Goal: Book appointment/travel/reservation

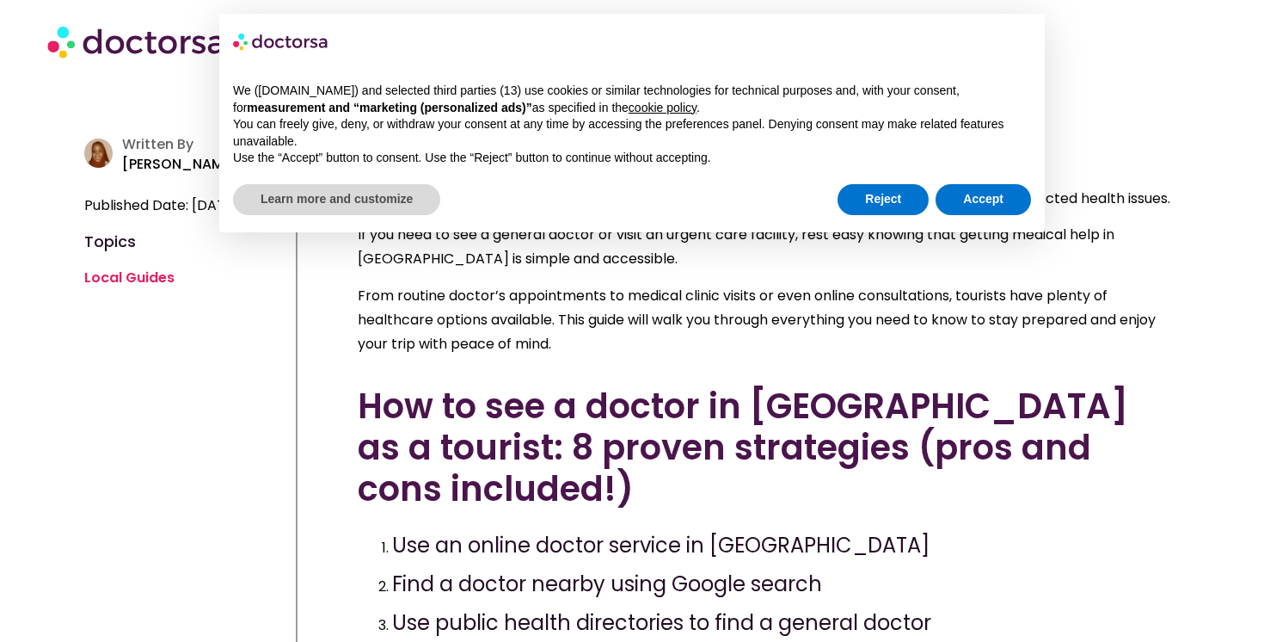
scroll to position [452, 0]
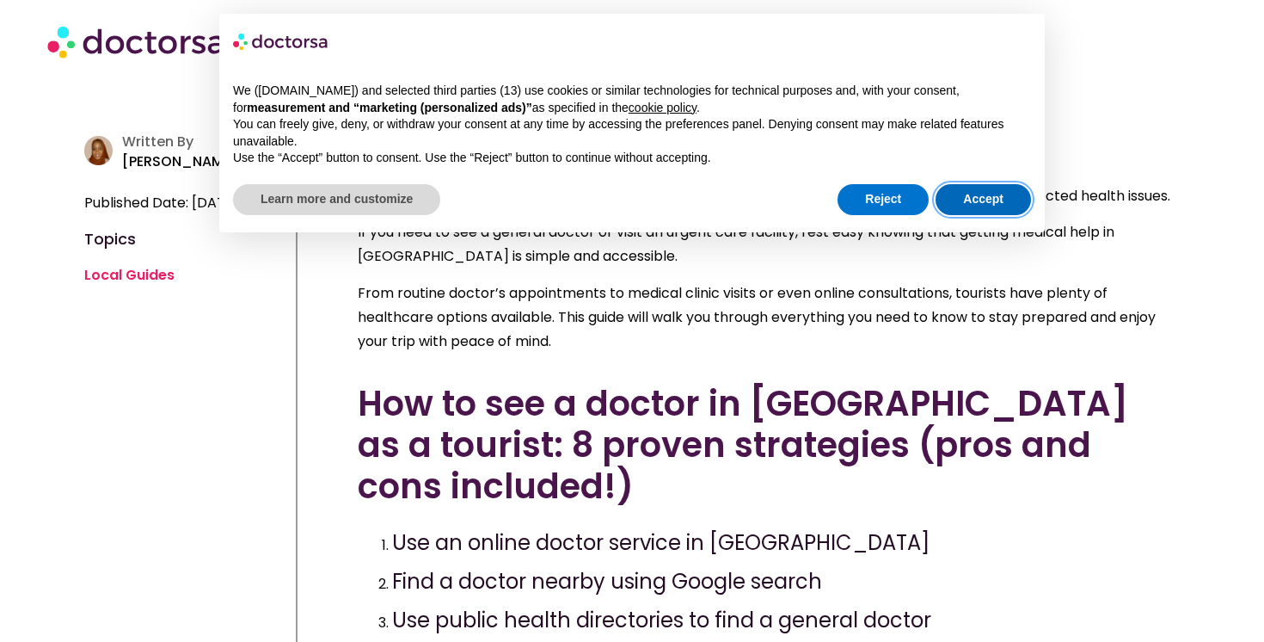
click at [972, 200] on button "Accept" at bounding box center [983, 199] width 95 height 31
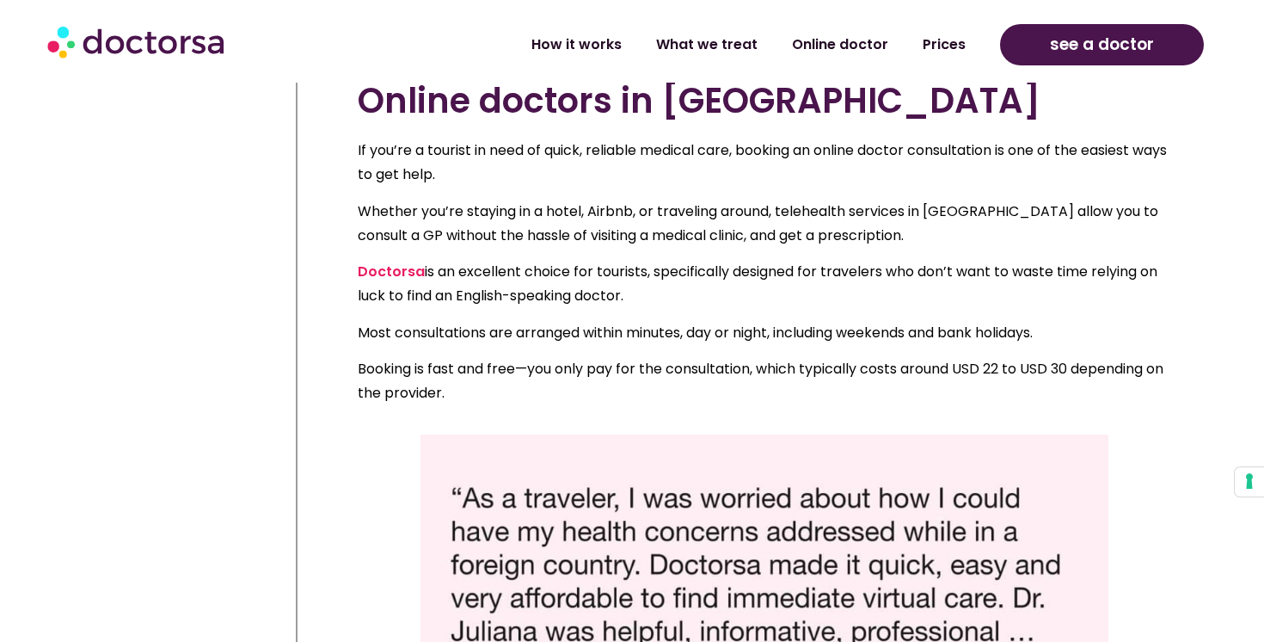
scroll to position [1086, 0]
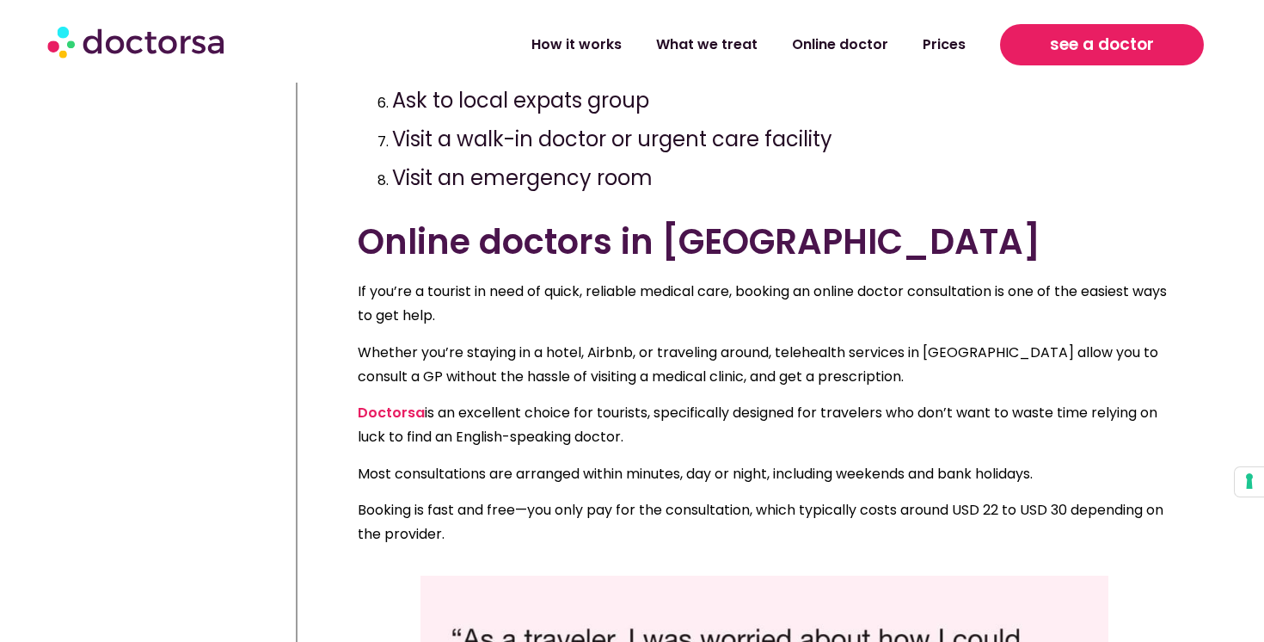
click at [1063, 54] on span "see a doctor" at bounding box center [1102, 45] width 104 height 28
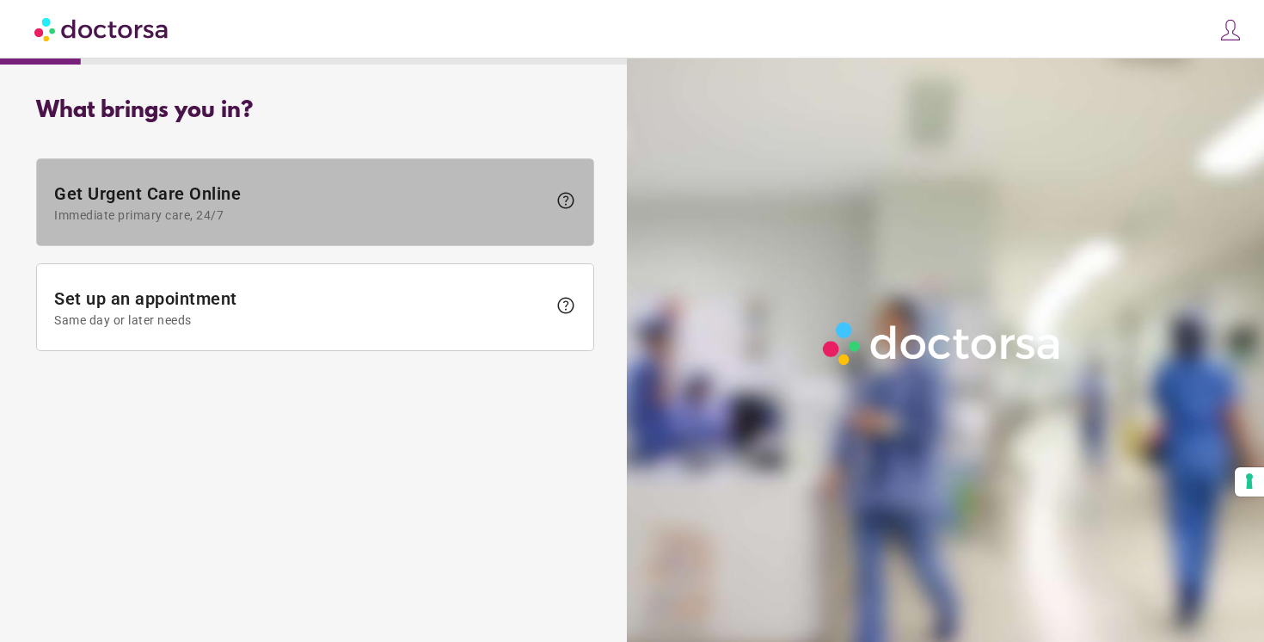
click at [317, 194] on span "Get Urgent Care Online Immediate primary care, 24/7" at bounding box center [300, 202] width 493 height 39
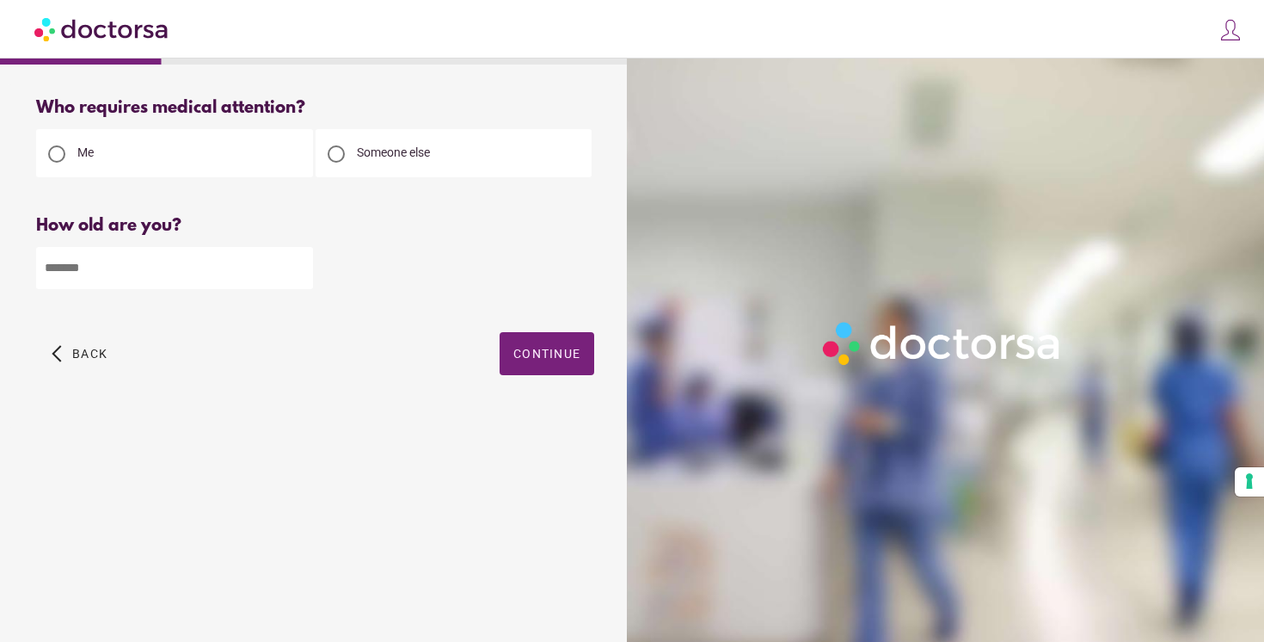
click at [344, 149] on div at bounding box center [336, 153] width 17 height 17
click at [224, 262] on input "number" at bounding box center [174, 268] width 277 height 42
type input "**"
click at [538, 365] on span "button" at bounding box center [547, 353] width 95 height 43
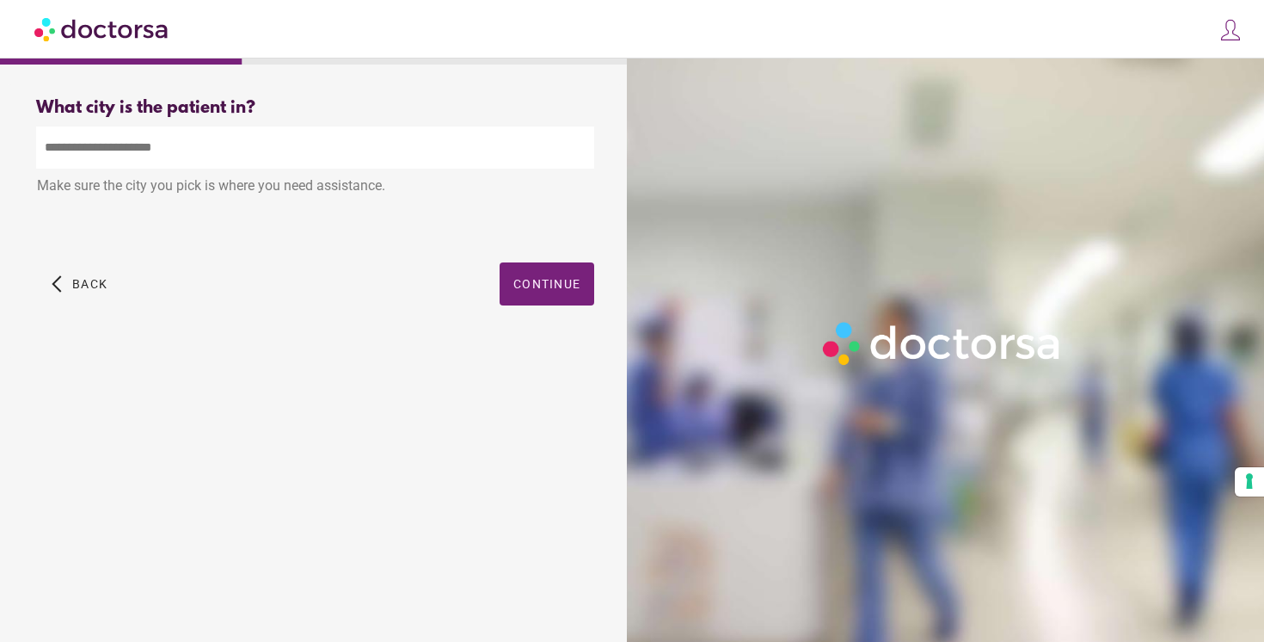
click at [163, 159] on input "text" at bounding box center [315, 147] width 558 height 42
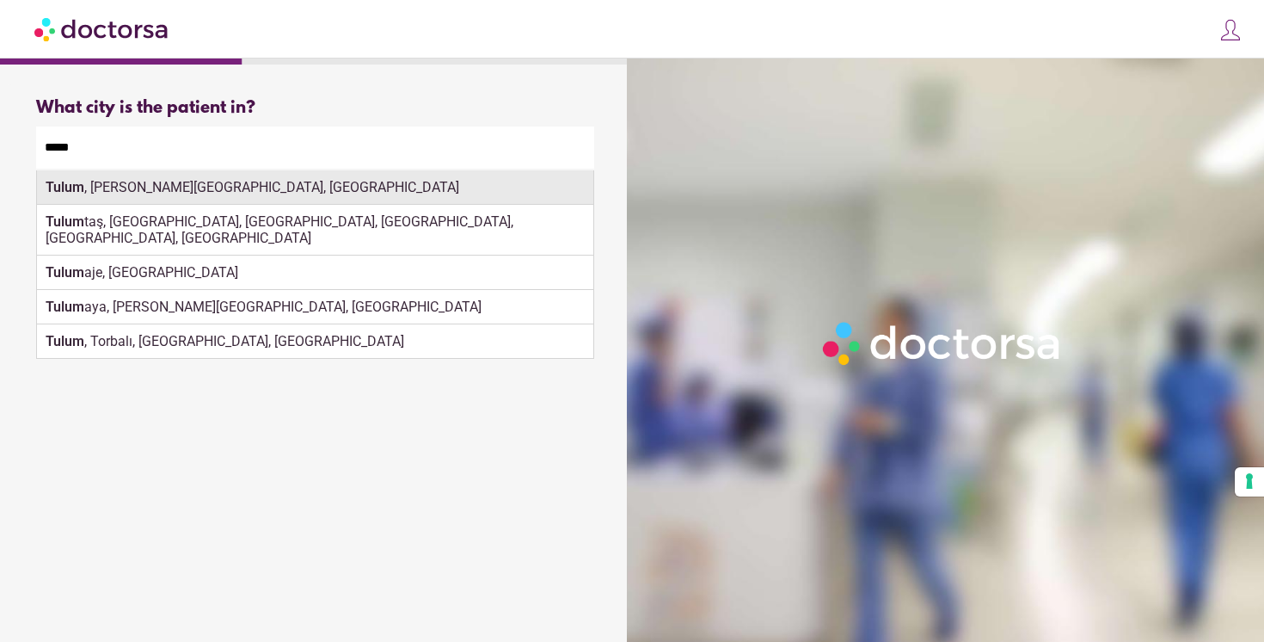
click at [165, 191] on div "Tulum , Quintana Roo, Mexico" at bounding box center [315, 187] width 557 height 34
type input "**********"
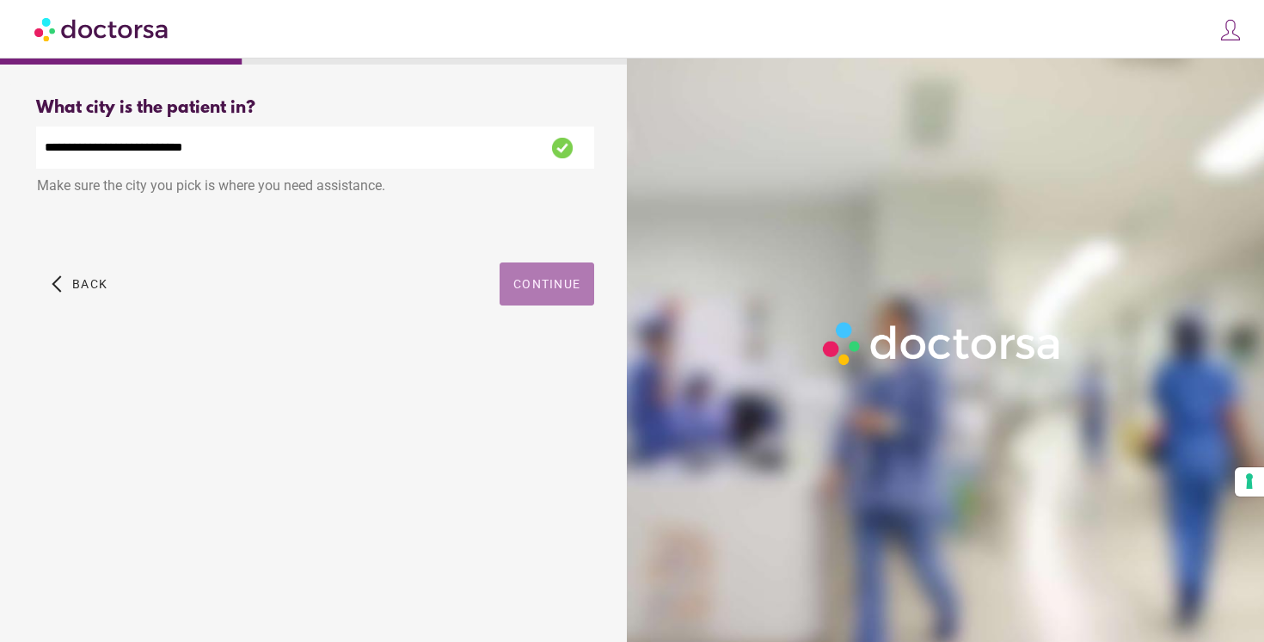
click at [522, 282] on span "Continue" at bounding box center [546, 284] width 67 height 14
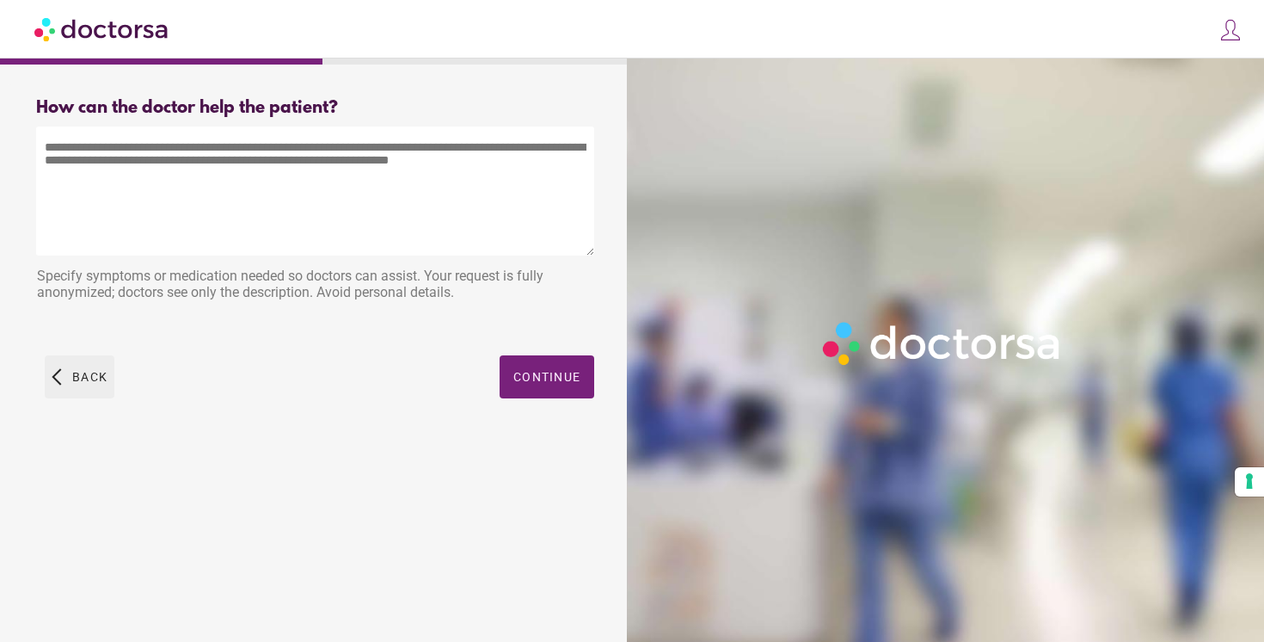
click at [65, 393] on span "button" at bounding box center [80, 376] width 70 height 43
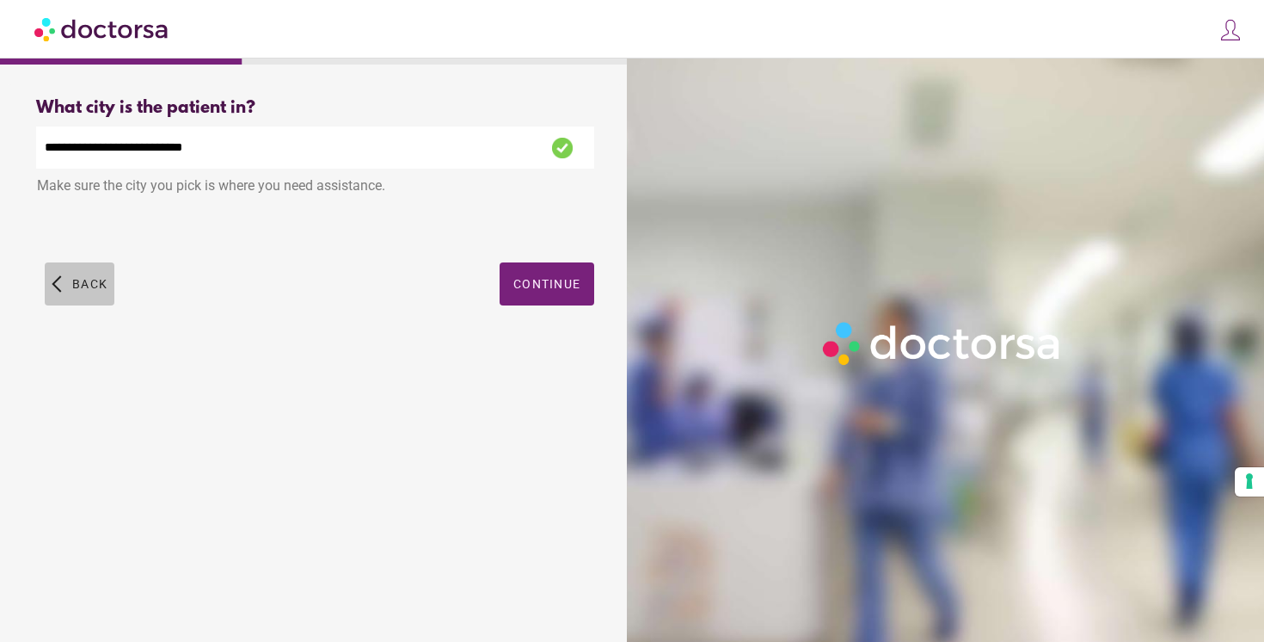
click at [77, 304] on span "button" at bounding box center [80, 283] width 70 height 43
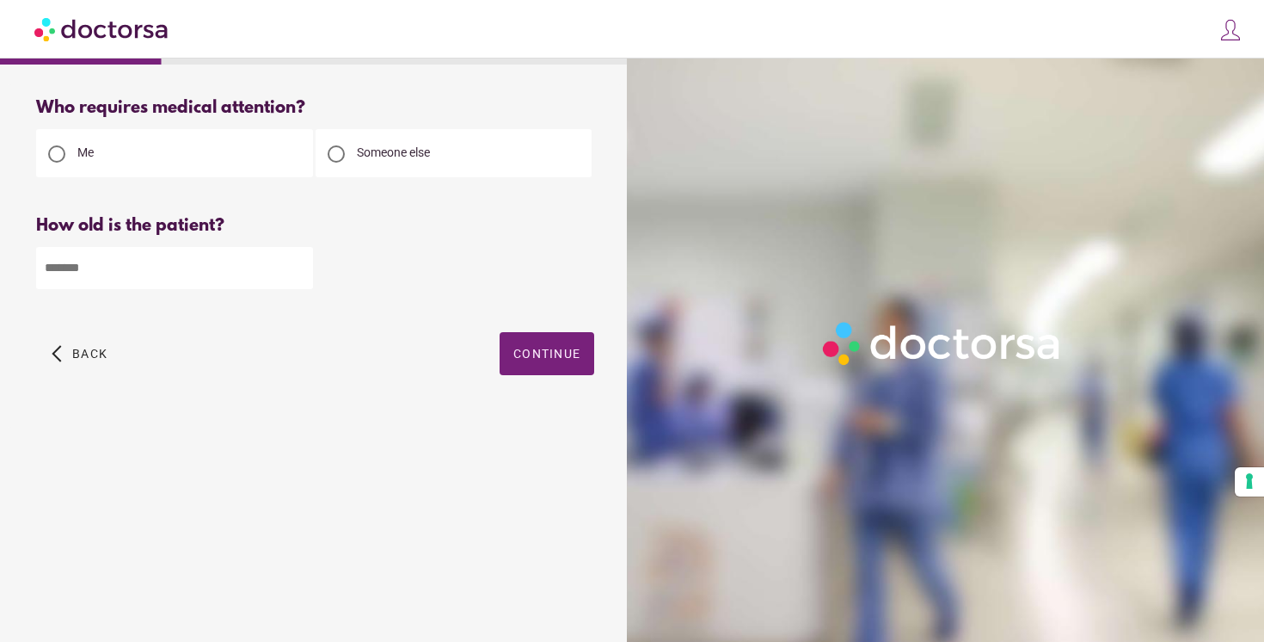
click at [82, 378] on div "arrow_back_ios Back Continue" at bounding box center [315, 366] width 558 height 69
click at [80, 362] on span "button" at bounding box center [80, 353] width 70 height 43
